Goal: Transaction & Acquisition: Purchase product/service

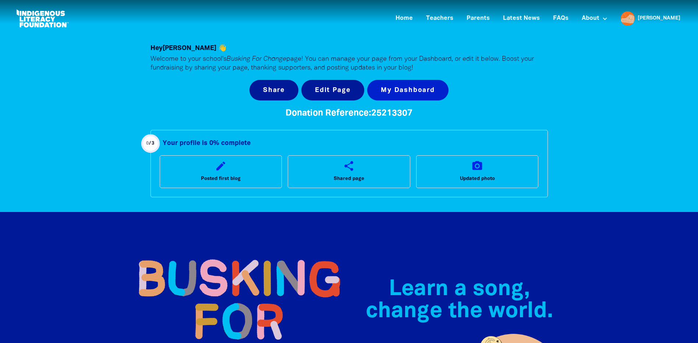
click at [397, 90] on link "My Dashboard" at bounding box center [407, 90] width 81 height 21
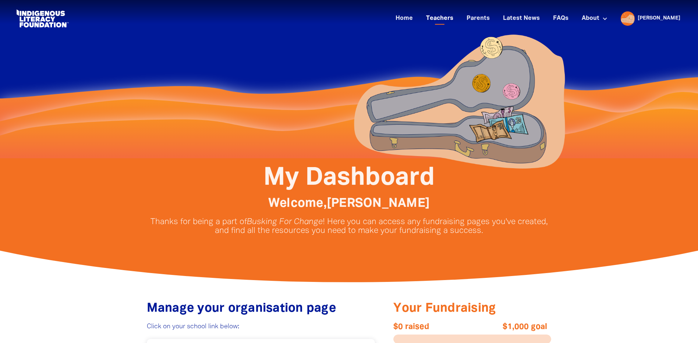
click at [457, 19] on link "Teachers" at bounding box center [439, 19] width 36 height 12
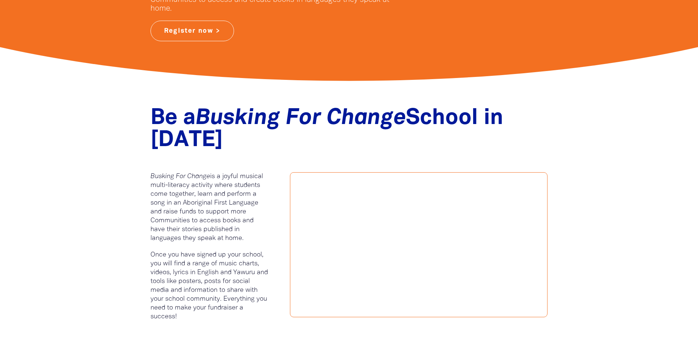
scroll to position [313, 0]
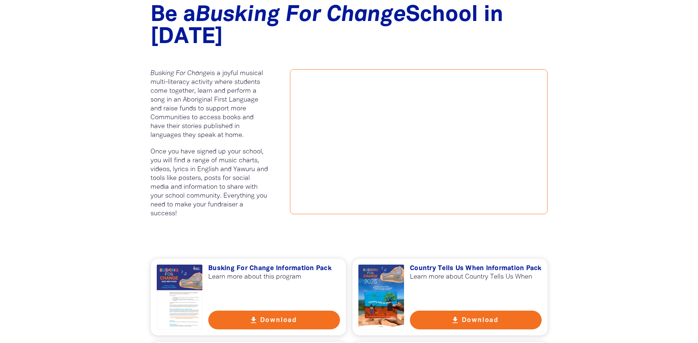
click at [264, 322] on button "get_app Download" at bounding box center [274, 319] width 132 height 19
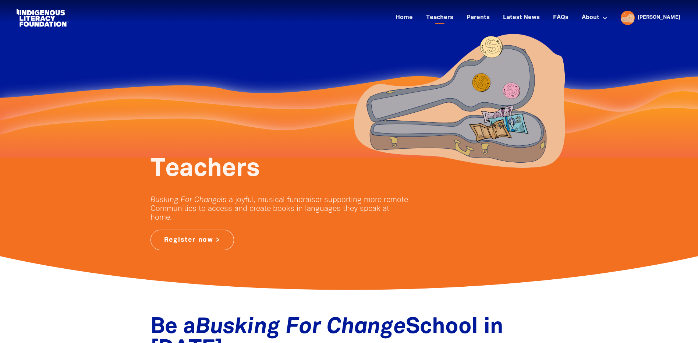
scroll to position [0, 0]
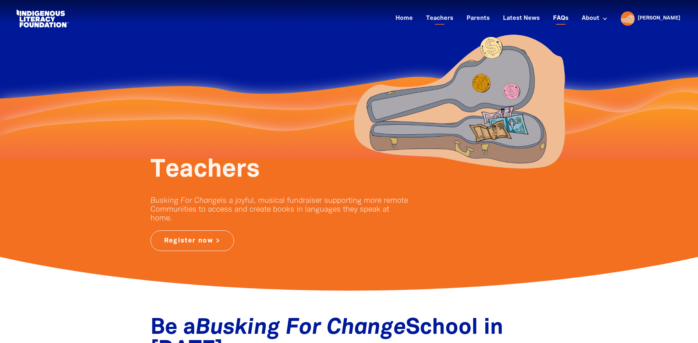
click at [573, 16] on link "FAQs" at bounding box center [560, 19] width 24 height 12
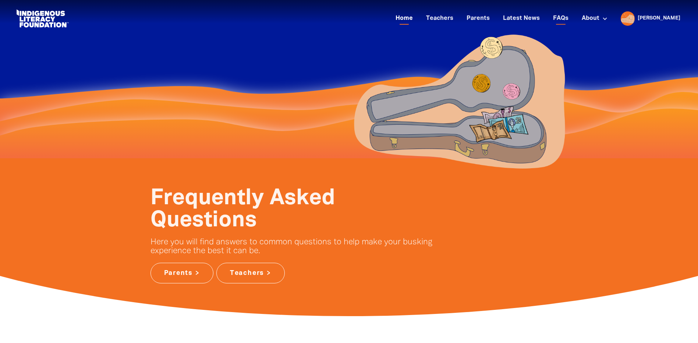
click at [417, 19] on link "Home" at bounding box center [404, 19] width 26 height 12
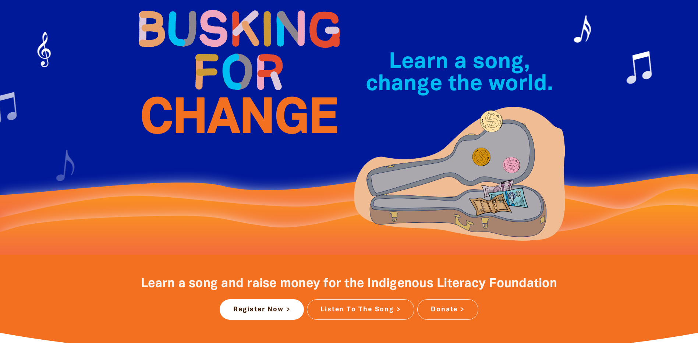
scroll to position [129, 0]
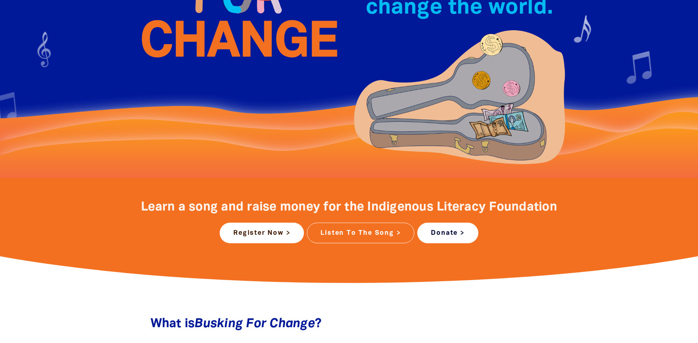
click at [438, 234] on link "Donate >" at bounding box center [447, 232] width 61 height 21
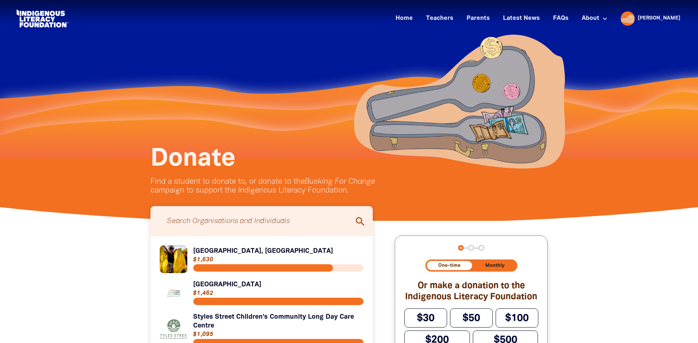
scroll to position [83, 0]
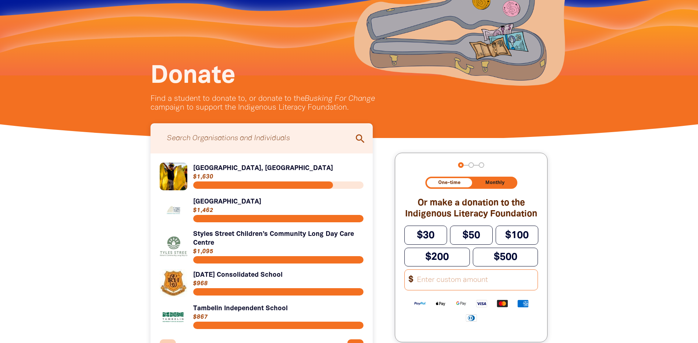
click at [217, 210] on link "Link to [GEOGRAPHIC_DATA]" at bounding box center [262, 210] width 204 height 28
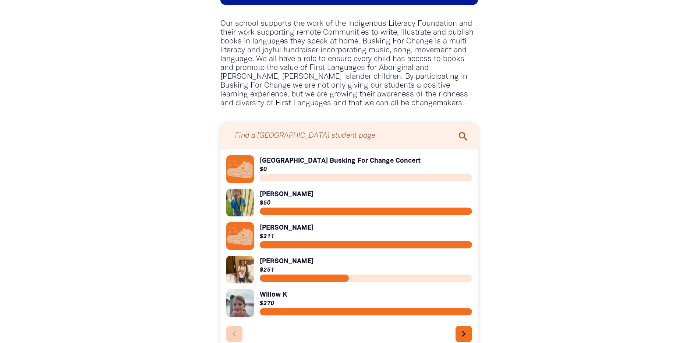
scroll to position [754, 0]
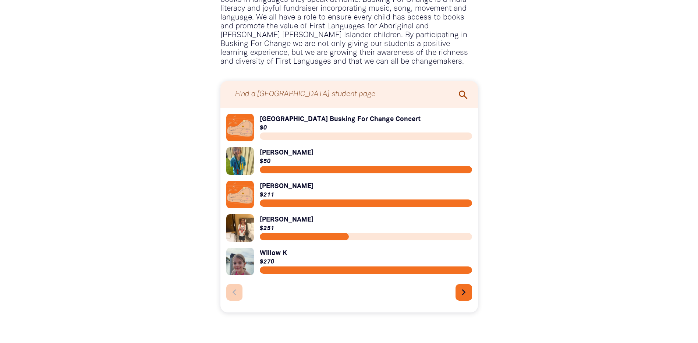
click at [301, 121] on link "Link to [GEOGRAPHIC_DATA] Busking For Change Concert" at bounding box center [349, 128] width 246 height 28
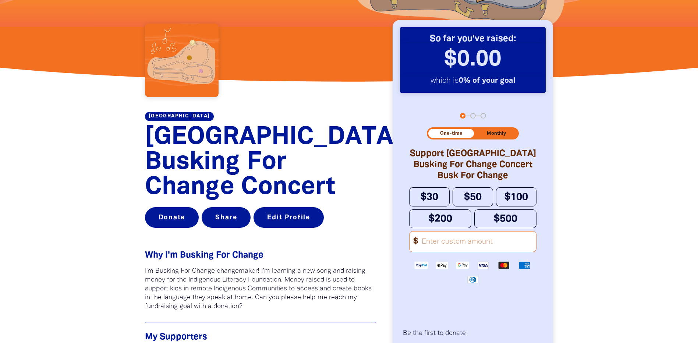
scroll to position [441, 0]
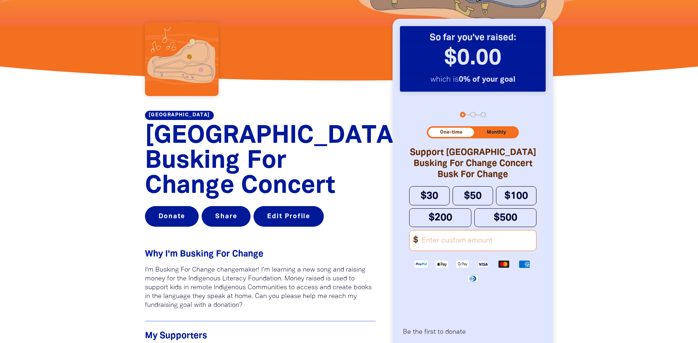
click at [448, 250] on input "Other Amount" at bounding box center [476, 240] width 119 height 20
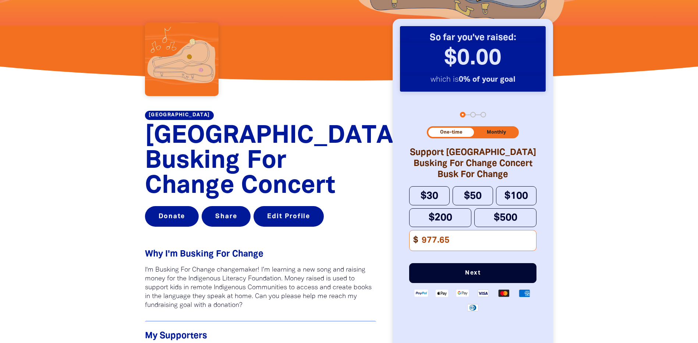
type input "977.65"
click at [464, 276] on span "Next" at bounding box center [472, 273] width 103 height 6
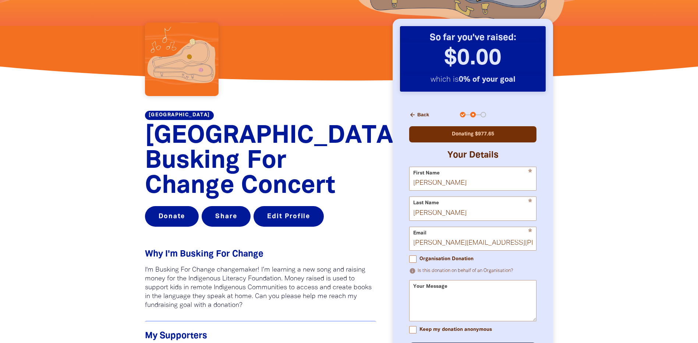
click at [448, 289] on div "Your Message" at bounding box center [472, 300] width 127 height 41
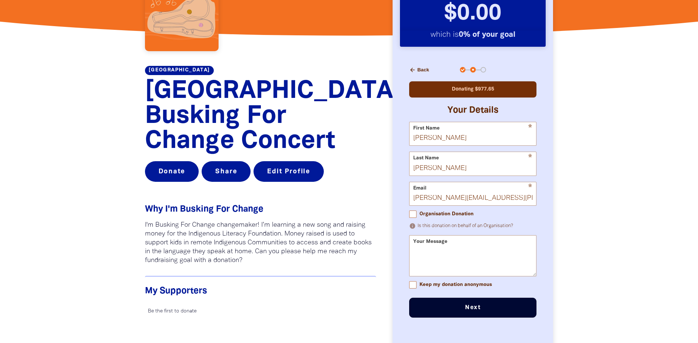
scroll to position [496, 0]
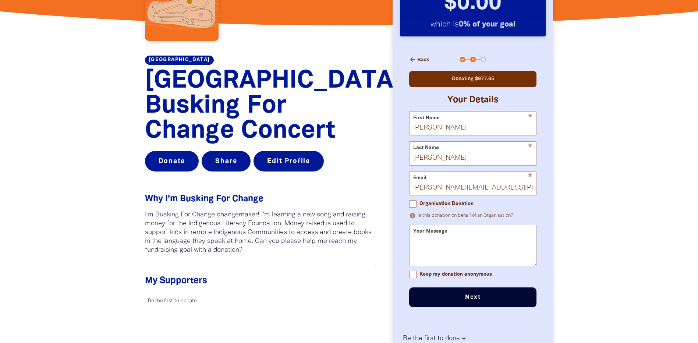
click at [416, 207] on input "Organisation Donation" at bounding box center [412, 203] width 7 height 7
checkbox input "true"
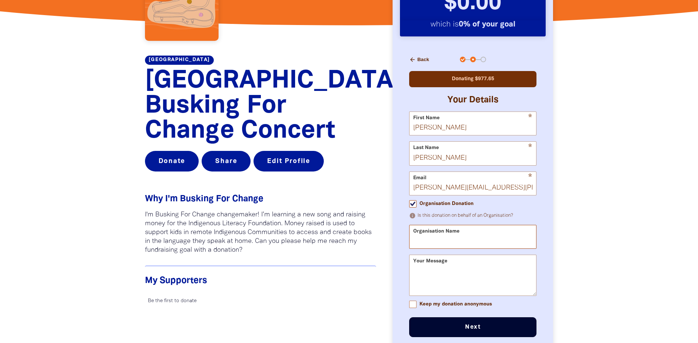
drag, startPoint x: 469, startPoint y: 234, endPoint x: 371, endPoint y: 221, distance: 99.1
click at [371, 221] on div "[GEOGRAPHIC_DATA] [GEOGRAPHIC_DATA] Busking For Change Concert Donate Share Edi…" at bounding box center [348, 224] width 441 height 404
type input "[GEOGRAPHIC_DATA]"
click at [450, 270] on div "Your Message" at bounding box center [472, 274] width 127 height 41
drag, startPoint x: 449, startPoint y: 265, endPoint x: 397, endPoint y: 259, distance: 52.2
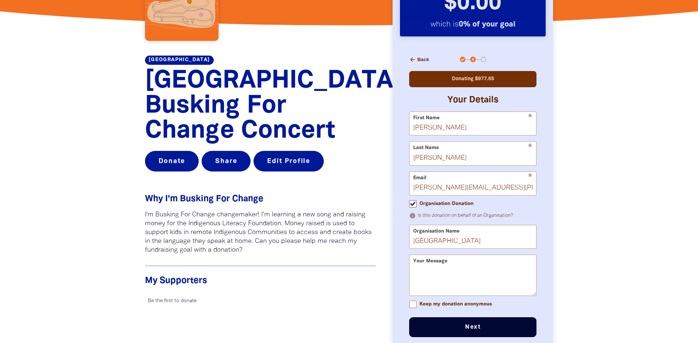
click at [397, 259] on div "So far you've raised: So far I've raised: $0.00 ﻿ which is 0% of your goal whic…" at bounding box center [472, 177] width 160 height 426
click at [412, 262] on div "Your Message" at bounding box center [472, 274] width 127 height 41
click at [419, 267] on div "Your Message" at bounding box center [472, 274] width 127 height 41
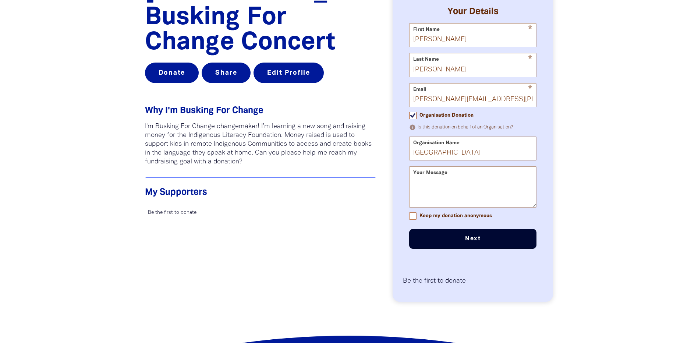
scroll to position [598, 0]
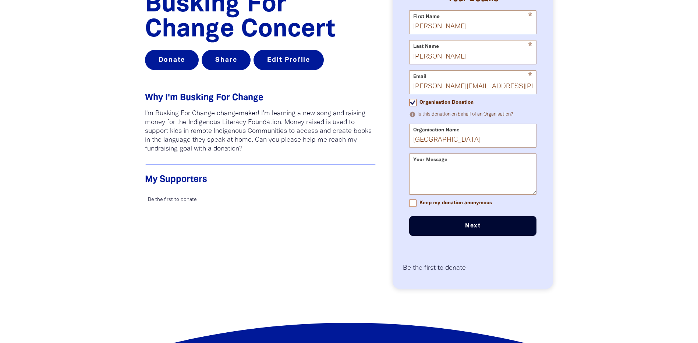
click at [454, 234] on button "Next chevron_right" at bounding box center [472, 226] width 127 height 20
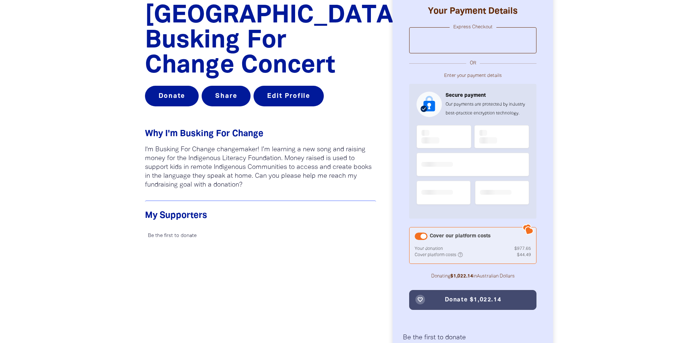
scroll to position [523, 0]
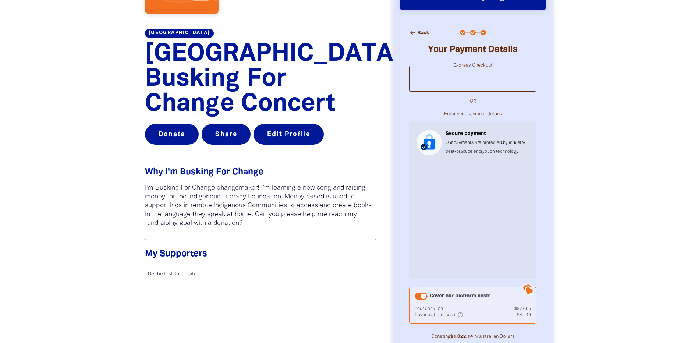
click at [423, 295] on div "Cover our platform costs" at bounding box center [420, 295] width 13 height 7
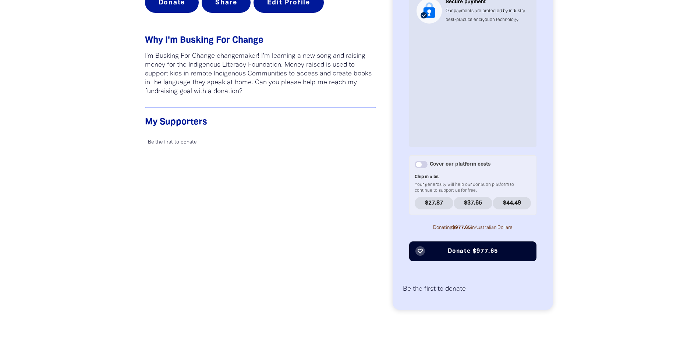
scroll to position [754, 0]
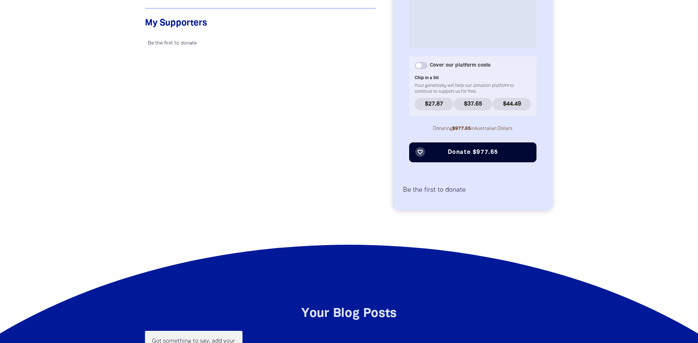
click at [470, 154] on span "Donate $977.65" at bounding box center [473, 152] width 50 height 6
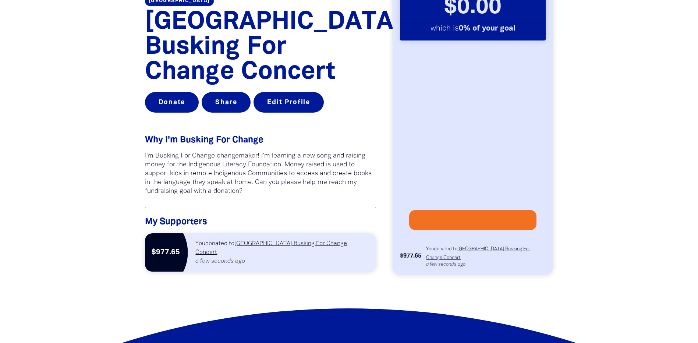
scroll to position [532, 0]
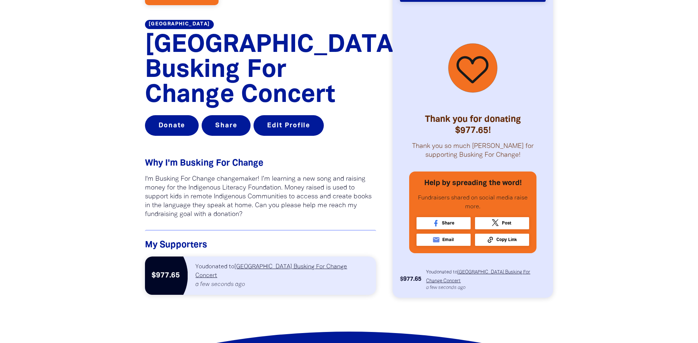
click at [267, 278] on link "[GEOGRAPHIC_DATA] Busking For Change Concert" at bounding box center [271, 271] width 152 height 14
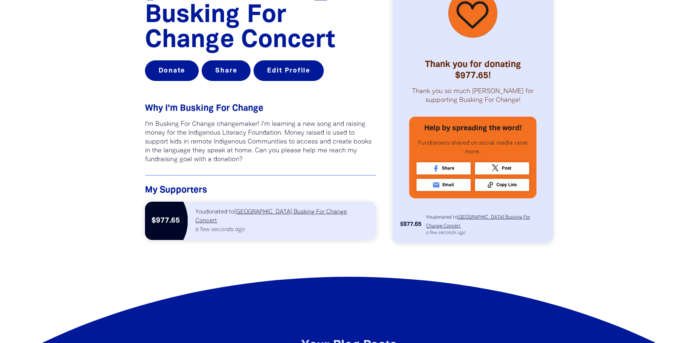
scroll to position [587, 0]
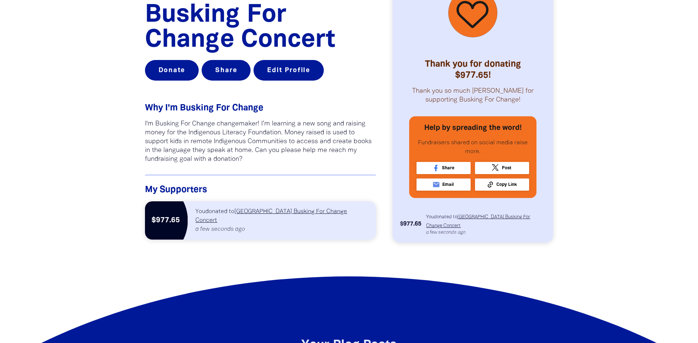
click at [485, 228] on link "[GEOGRAPHIC_DATA] Busking For Change Concert" at bounding box center [478, 221] width 104 height 13
click at [482, 228] on link "[GEOGRAPHIC_DATA] Busking For Change Concert" at bounding box center [478, 221] width 104 height 13
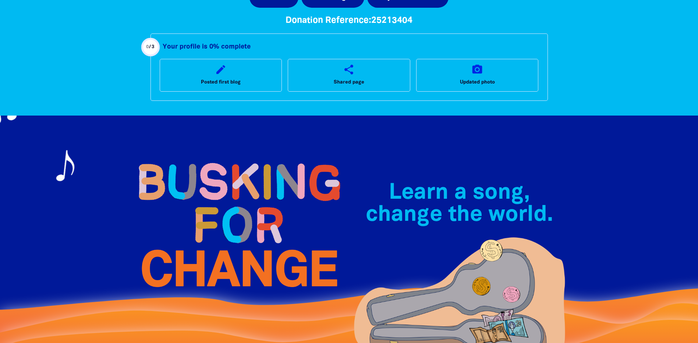
scroll to position [0, 0]
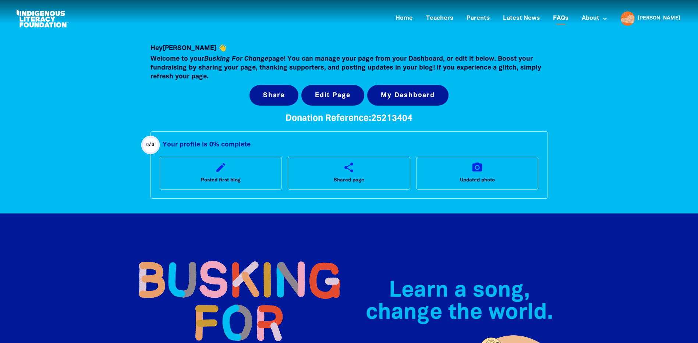
click at [573, 19] on link "FAQs" at bounding box center [560, 19] width 24 height 12
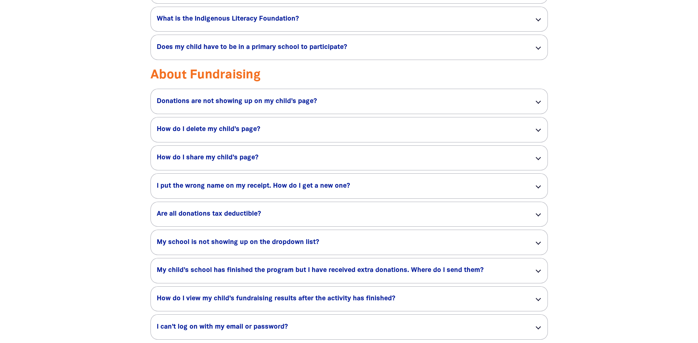
scroll to position [754, 0]
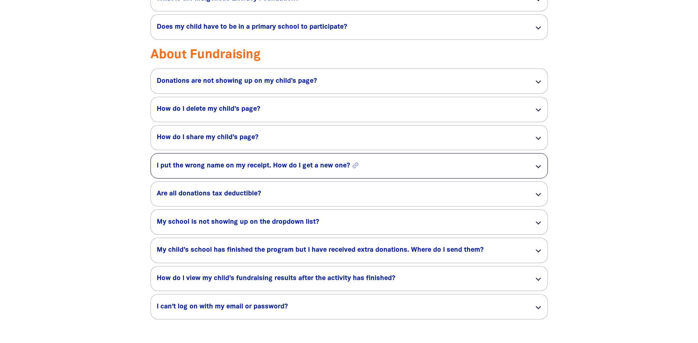
click at [324, 170] on h5 "I put the wrong name on my receipt. How do I get a new one? link" at bounding box center [340, 165] width 366 height 9
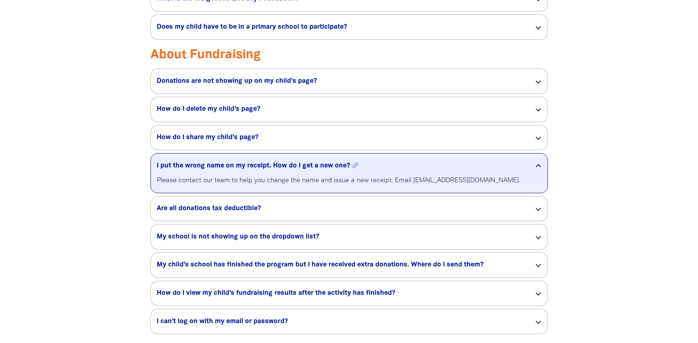
click at [324, 170] on h5 "I put the wrong name on my receipt. How do I get a new one? link" at bounding box center [340, 165] width 366 height 9
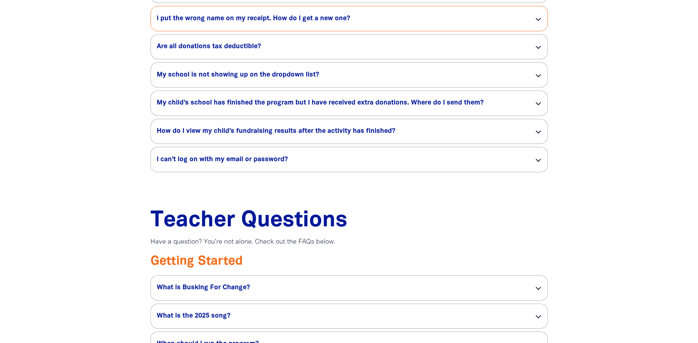
scroll to position [827, 0]
